Goal: Information Seeking & Learning: Learn about a topic

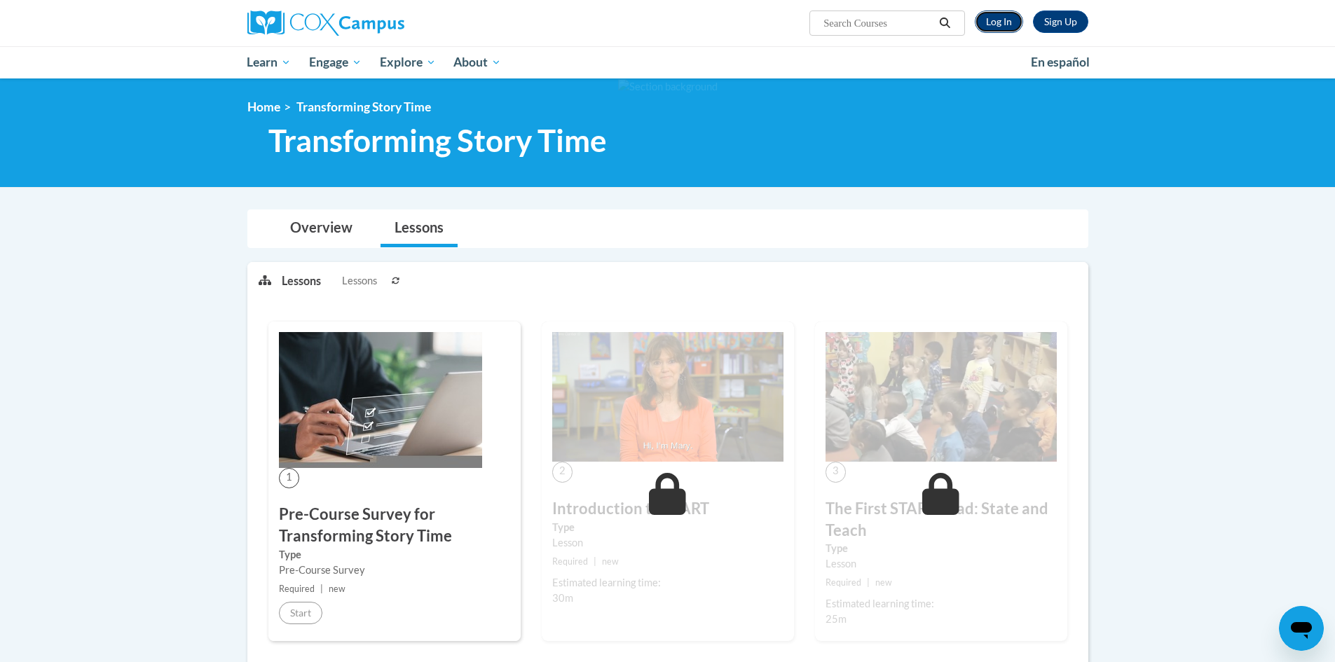
click at [997, 21] on link "Log In" at bounding box center [999, 22] width 48 height 22
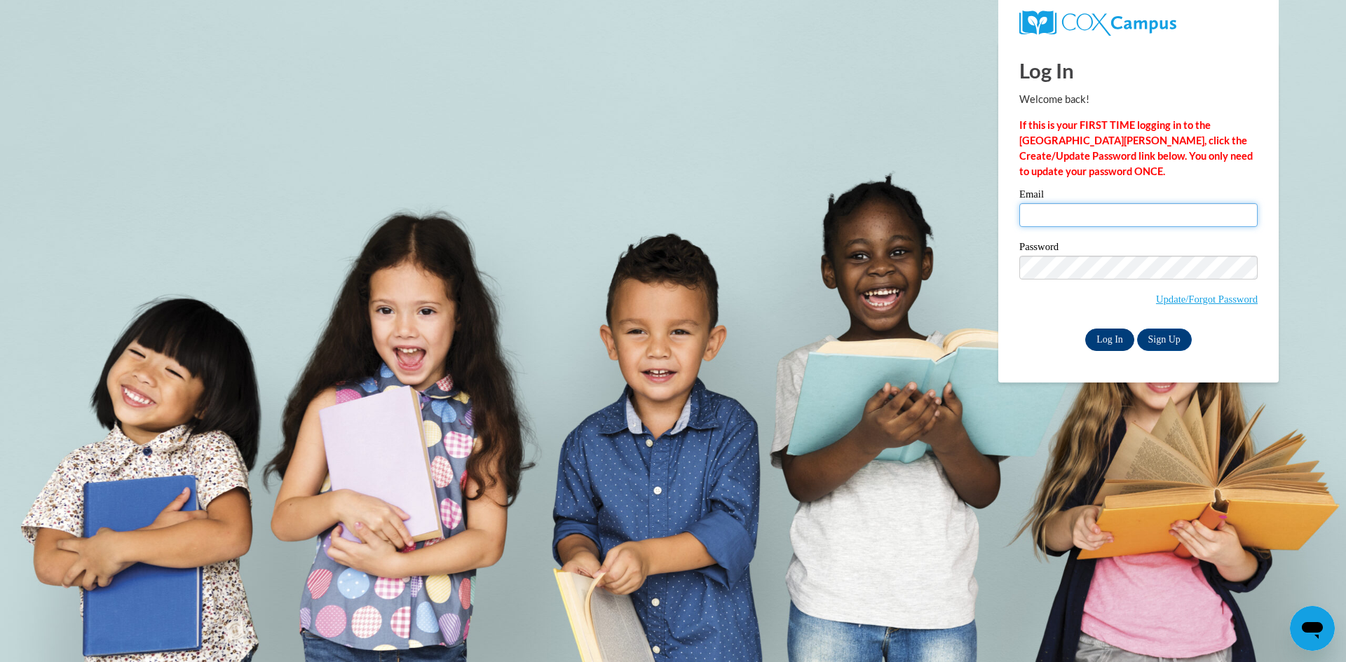
type input "MWarnock@lccaa.net"
click at [1111, 339] on input "Log In" at bounding box center [1109, 340] width 49 height 22
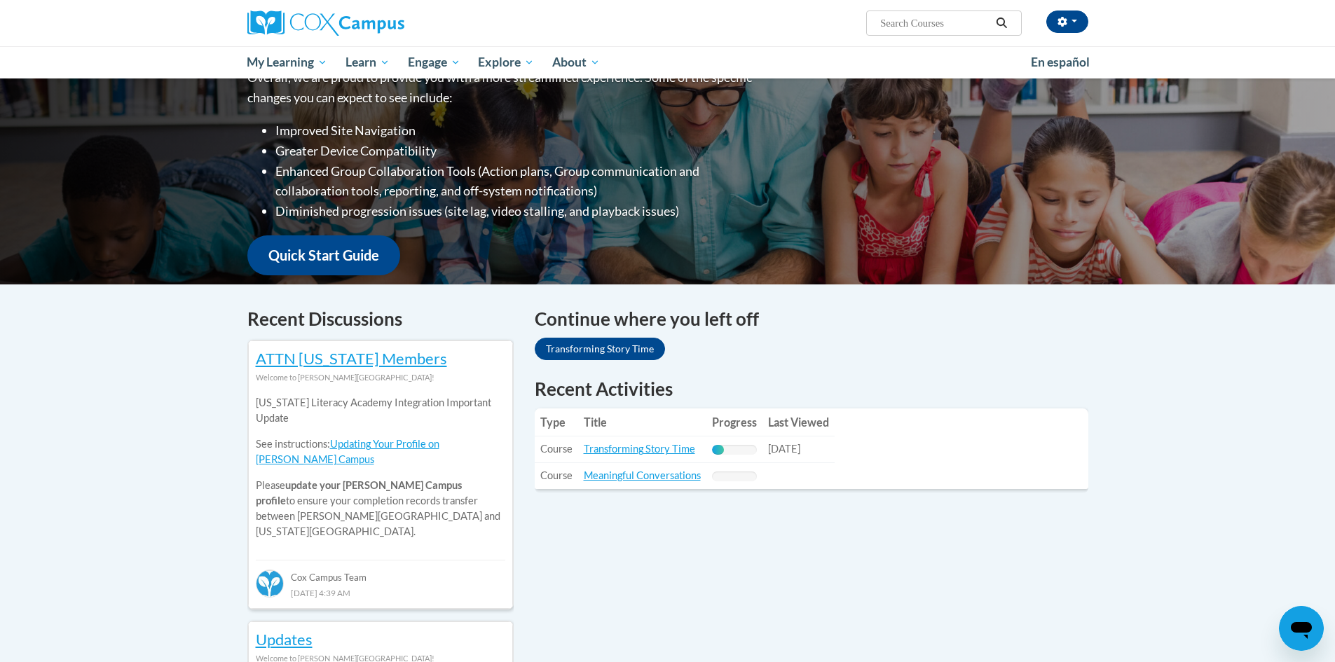
scroll to position [210, 0]
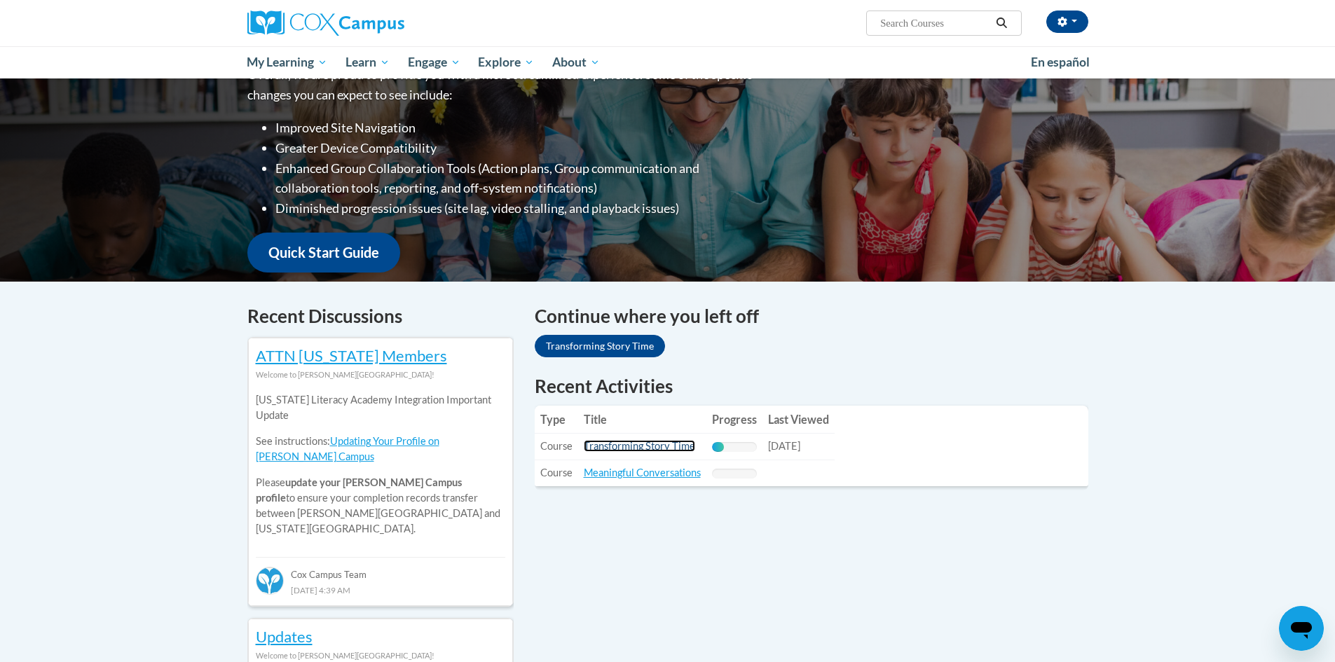
click at [651, 442] on link "Transforming Story Time" at bounding box center [639, 446] width 111 height 12
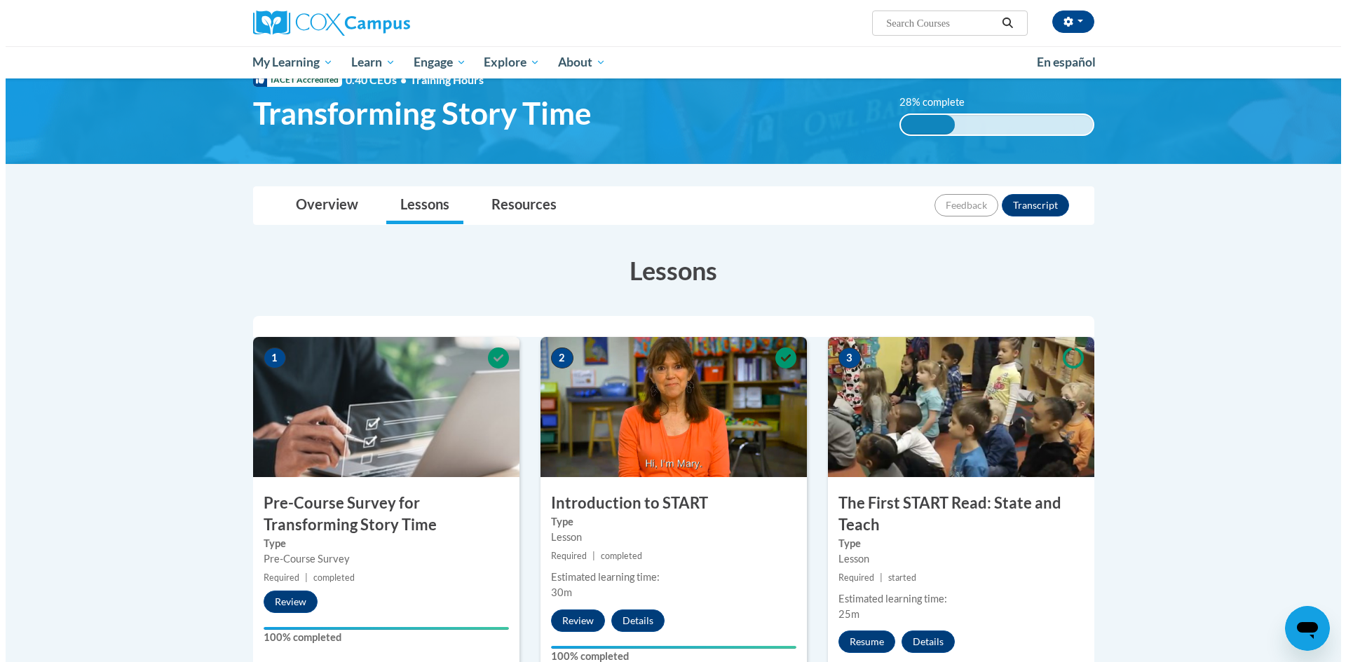
scroll to position [350, 0]
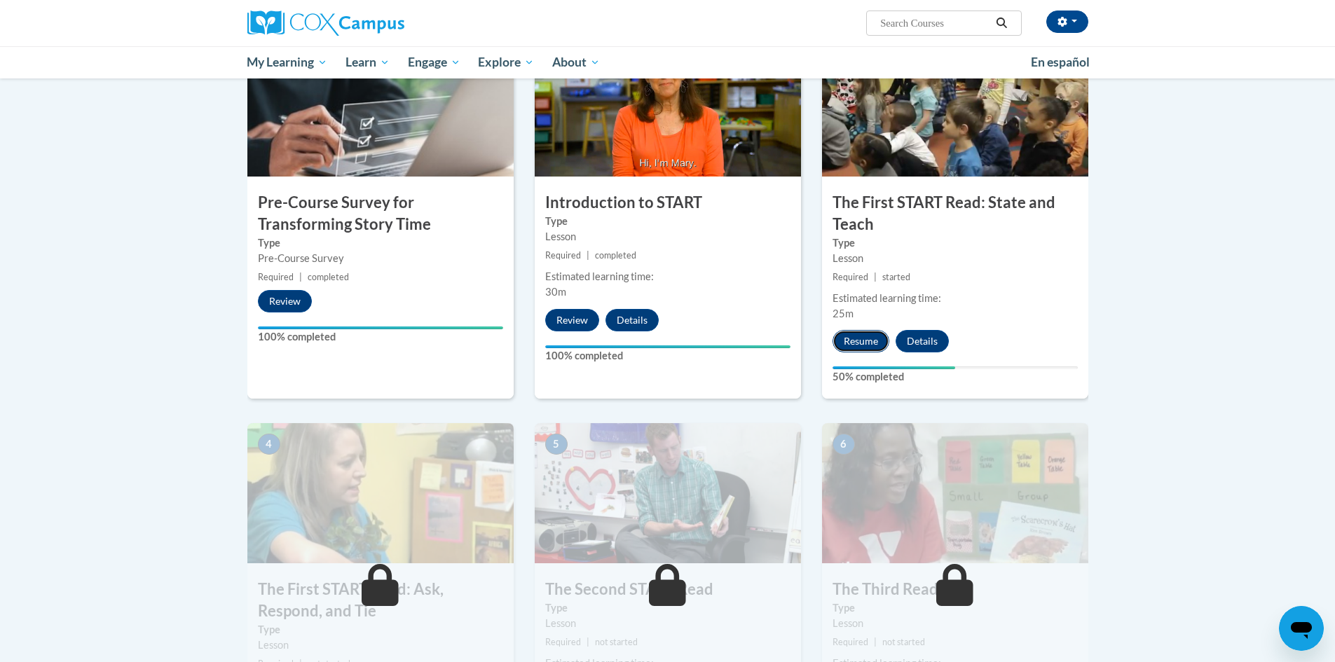
click at [861, 344] on button "Resume" at bounding box center [861, 341] width 57 height 22
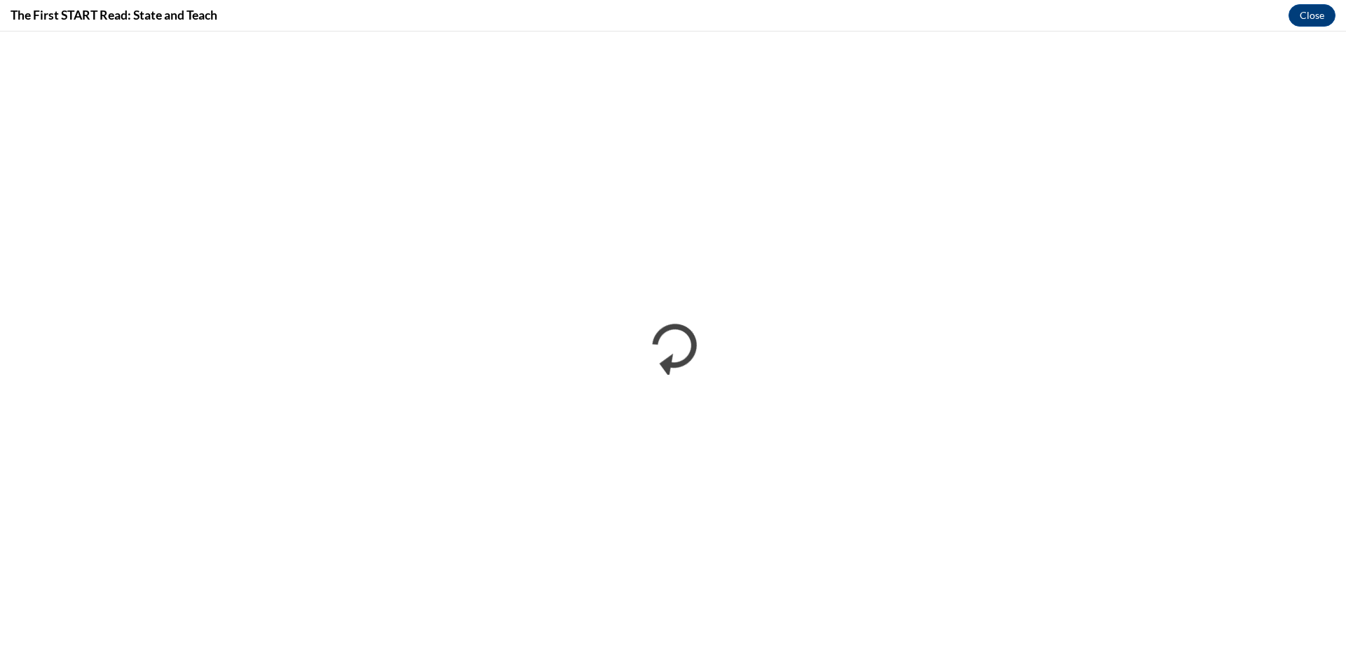
scroll to position [0, 0]
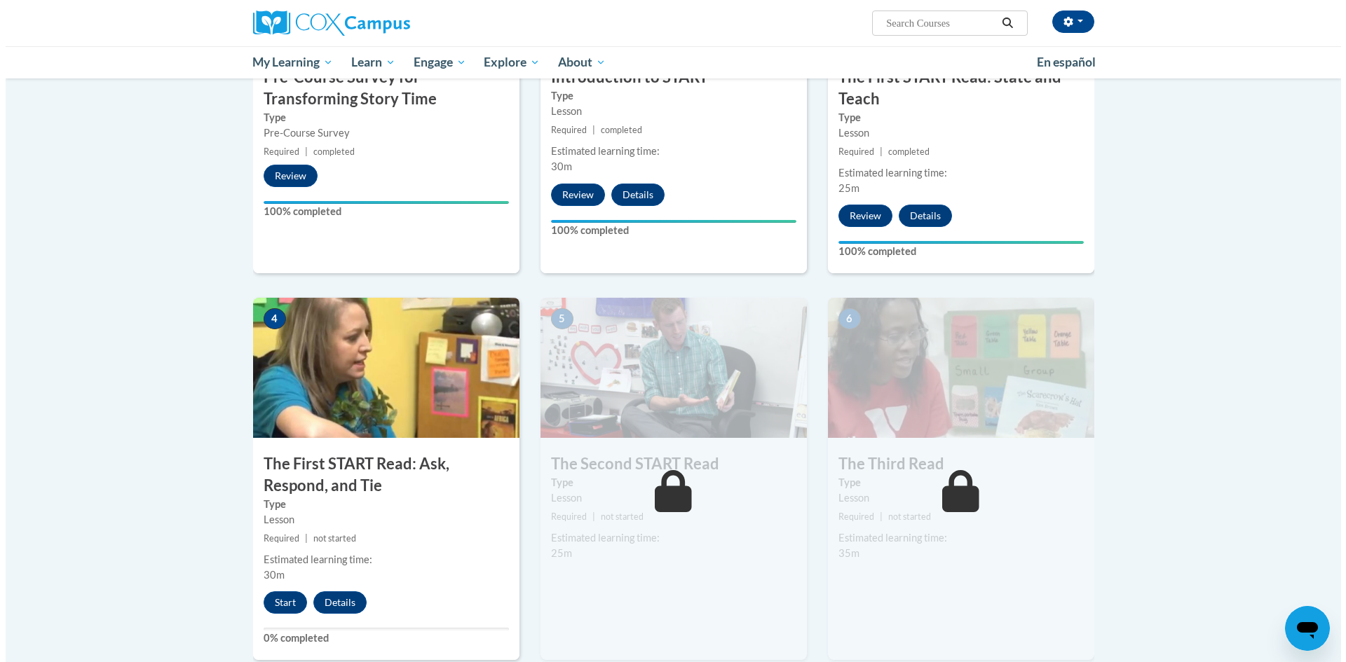
scroll to position [631, 0]
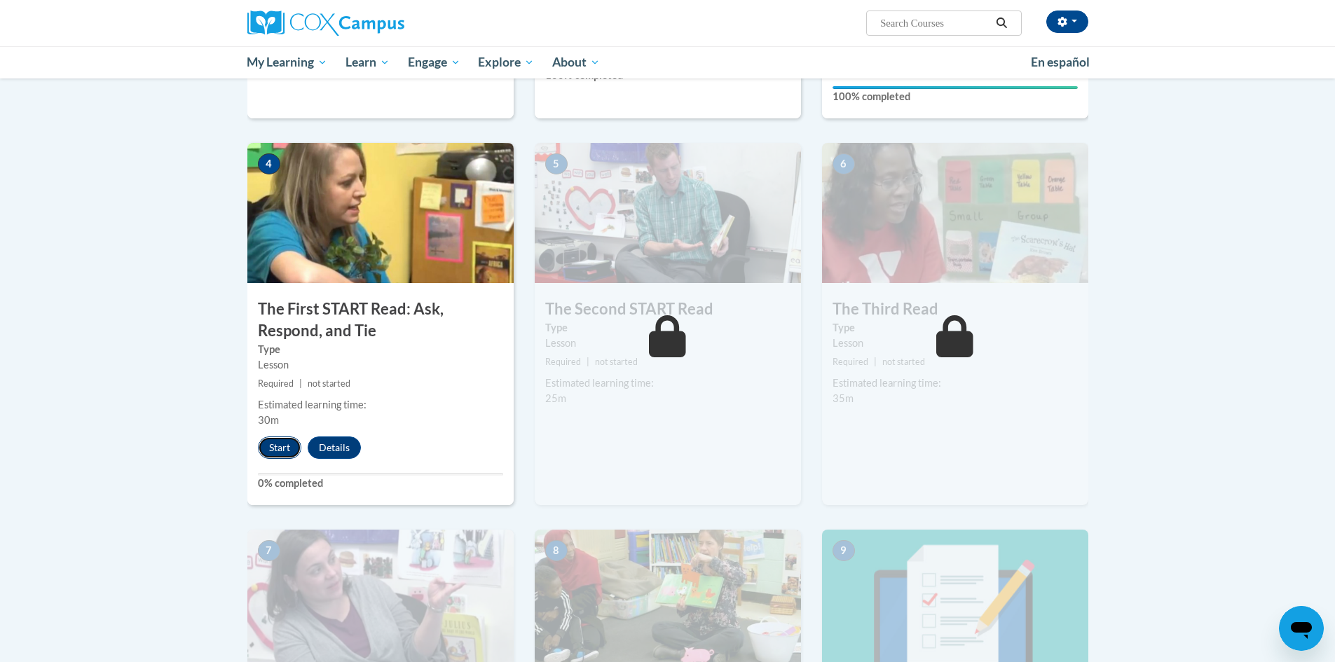
click at [268, 452] on button "Start" at bounding box center [279, 448] width 43 height 22
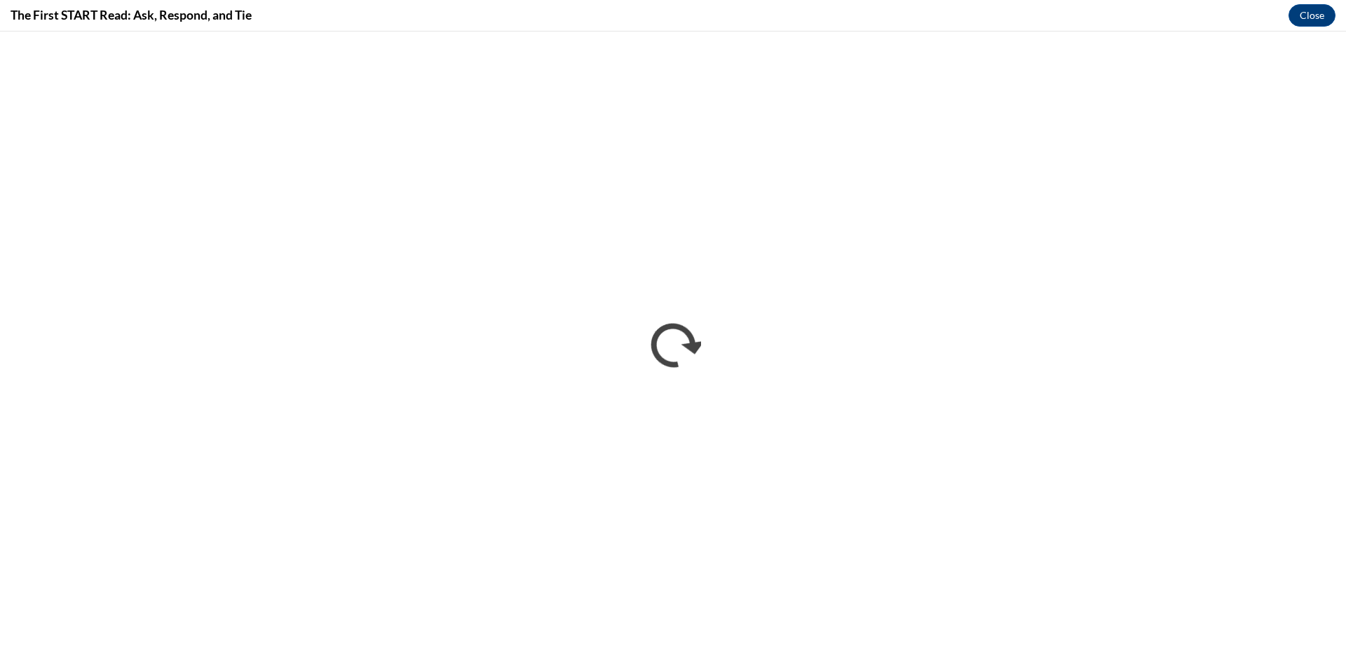
scroll to position [0, 0]
